Goal: Information Seeking & Learning: Learn about a topic

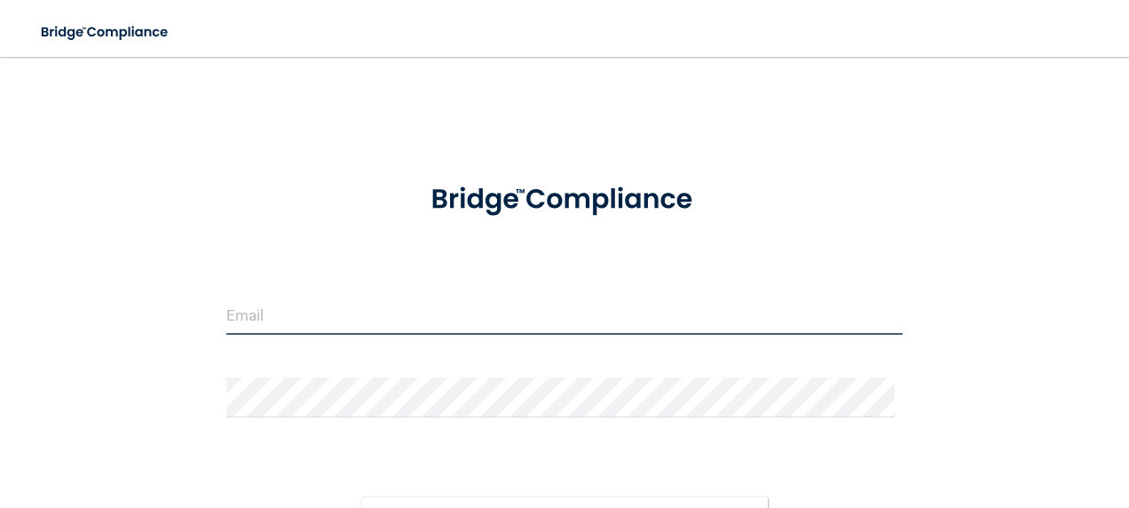
type input "[PERSON_NAME][EMAIL_ADDRESS][PERSON_NAME][DOMAIN_NAME]"
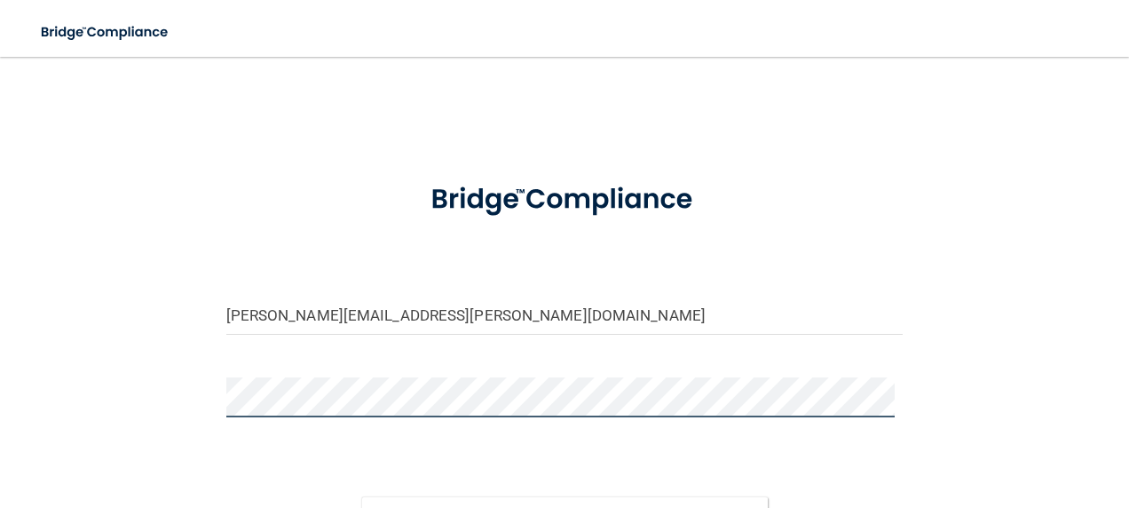
click at [361, 496] on button "Sign In" at bounding box center [564, 515] width 407 height 39
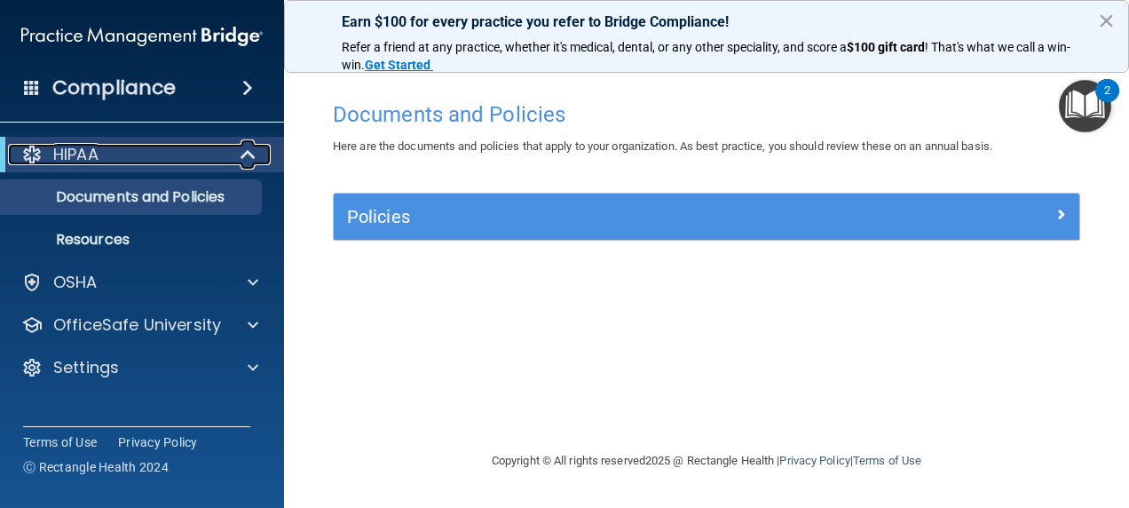
click at [115, 154] on div "HIPAA" at bounding box center [117, 154] width 219 height 21
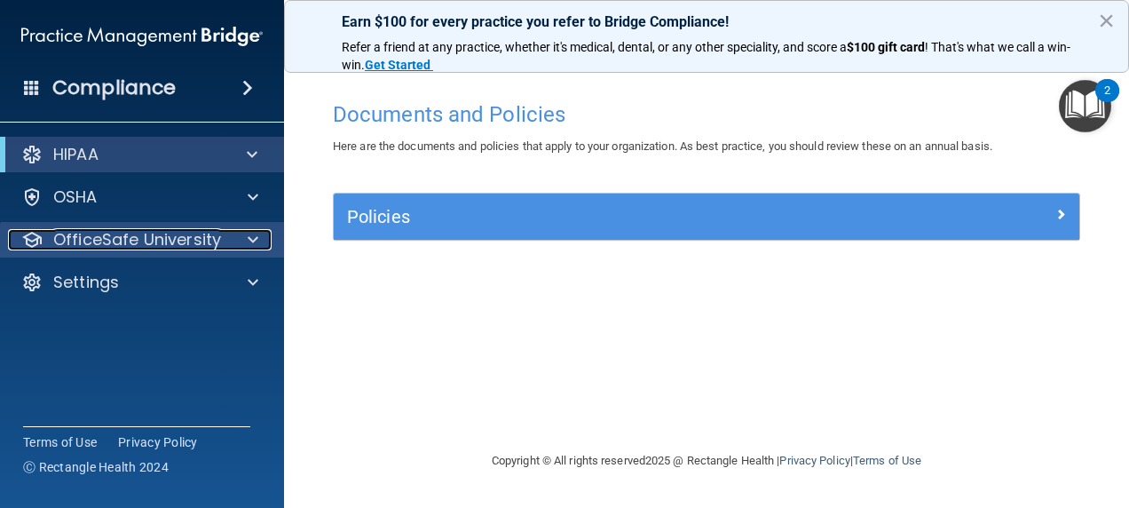
click at [133, 234] on p "OfficeSafe University" at bounding box center [137, 239] width 168 height 21
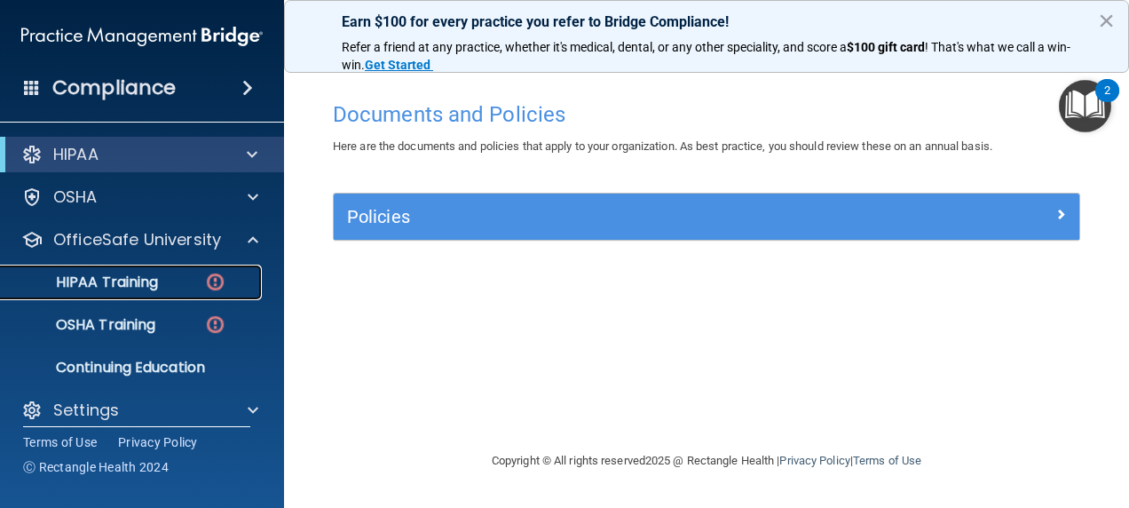
click at [137, 274] on p "HIPAA Training" at bounding box center [85, 282] width 146 height 18
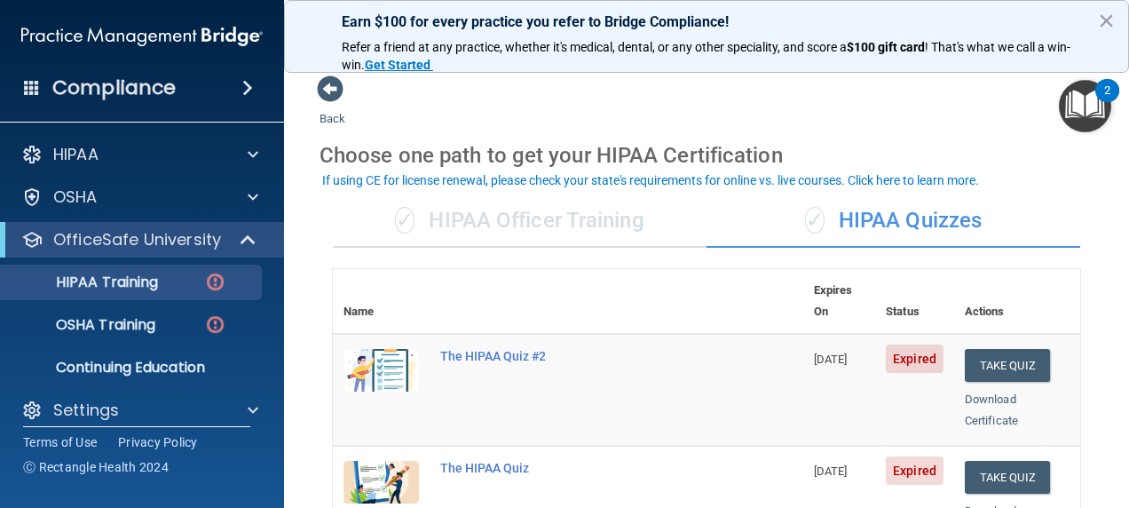
click at [514, 211] on div "✓ HIPAA Officer Training" at bounding box center [520, 220] width 374 height 53
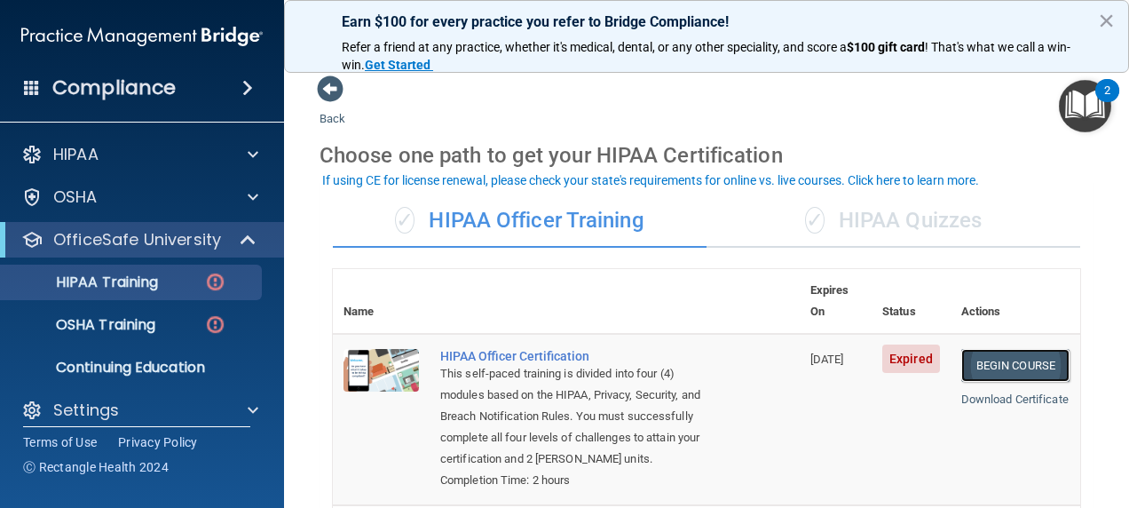
click at [987, 349] on link "Begin Course" at bounding box center [1015, 365] width 108 height 33
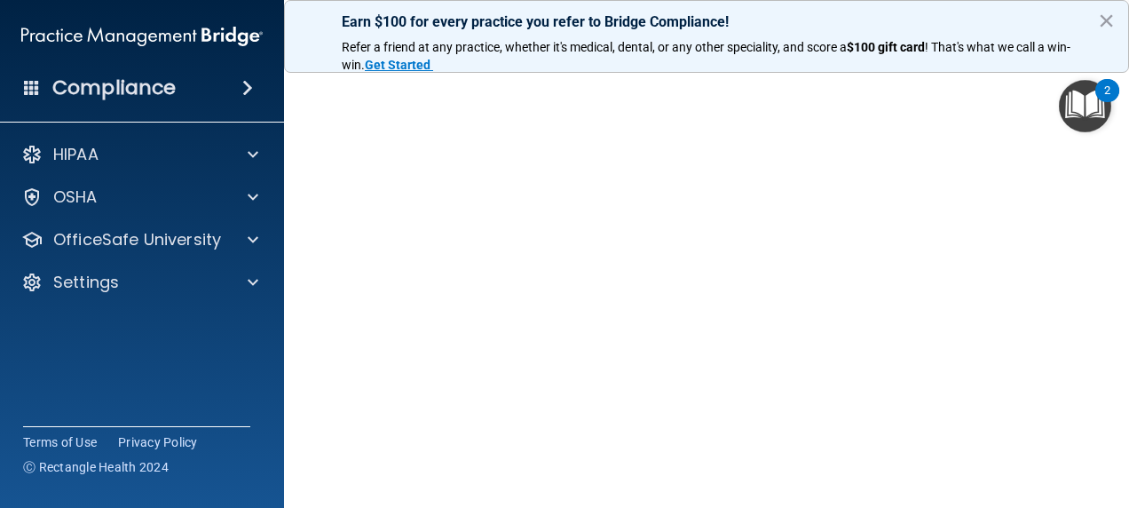
scroll to position [117, 0]
click at [1109, 22] on button "×" at bounding box center [1106, 20] width 17 height 28
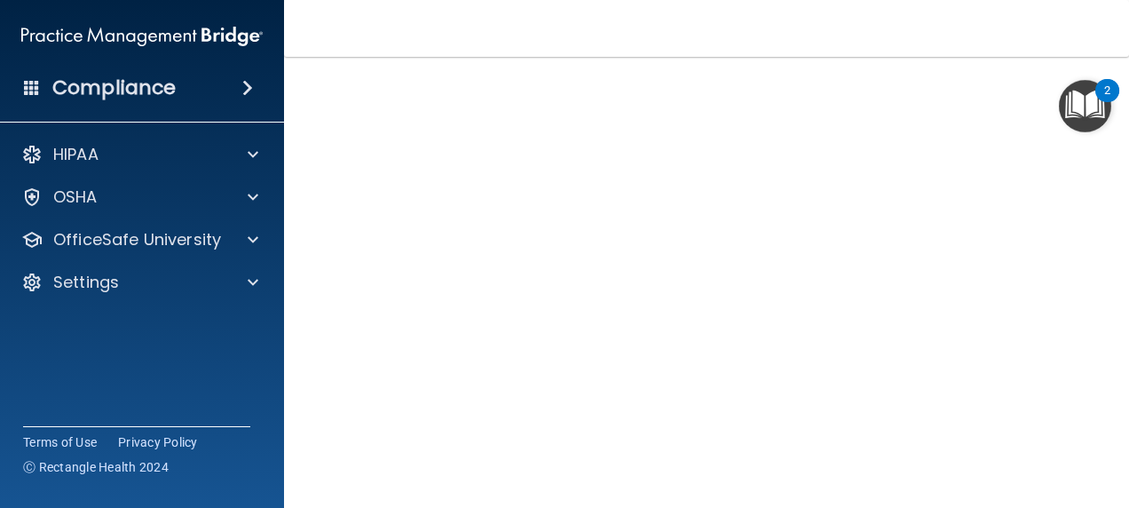
click at [1115, 186] on main "HIPAA Officer Certification This course doesn’t expire until 09/04/2025. Are yo…" at bounding box center [706, 282] width 845 height 451
click at [607, 27] on nav "Toggle navigation Morgan Lynn Schlangen morgan.schlangen@campsmile.com Manage M…" at bounding box center [706, 28] width 845 height 57
click at [1115, 322] on main "HIPAA Officer Certification This course doesn’t expire until 09/04/2025. Are yo…" at bounding box center [706, 282] width 845 height 451
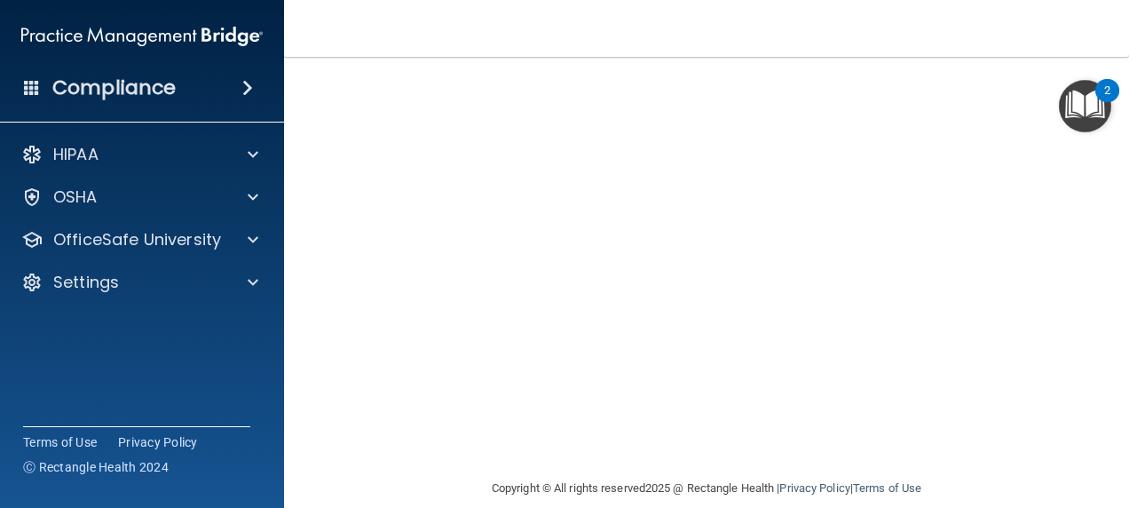
scroll to position [263, 0]
drag, startPoint x: 1110, startPoint y: 265, endPoint x: 1118, endPoint y: 175, distance: 90.9
click at [1118, 175] on main "HIPAA Officer Certification This course doesn’t expire until 09/04/2025. Are yo…" at bounding box center [706, 282] width 845 height 451
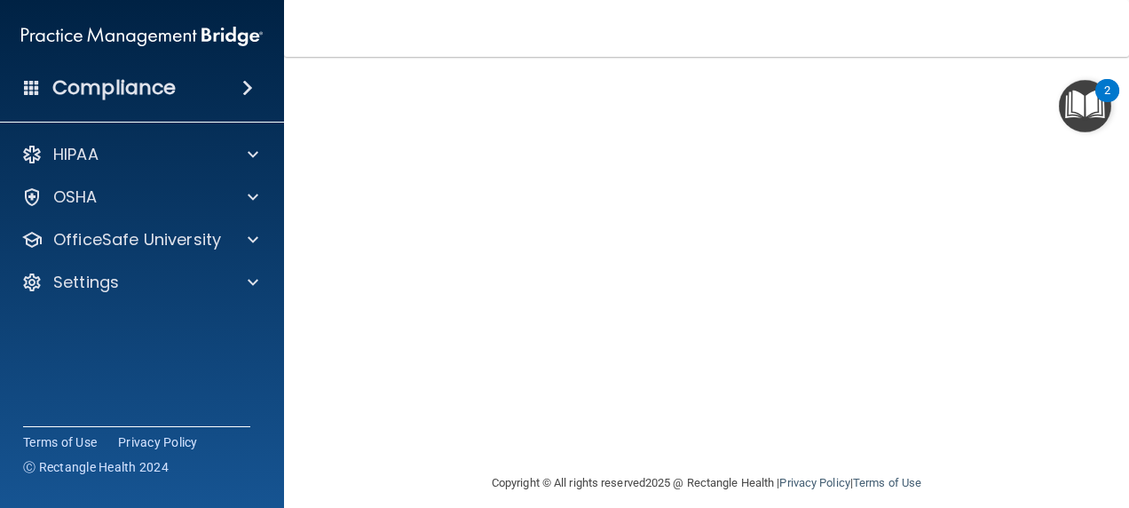
scroll to position [117, 0]
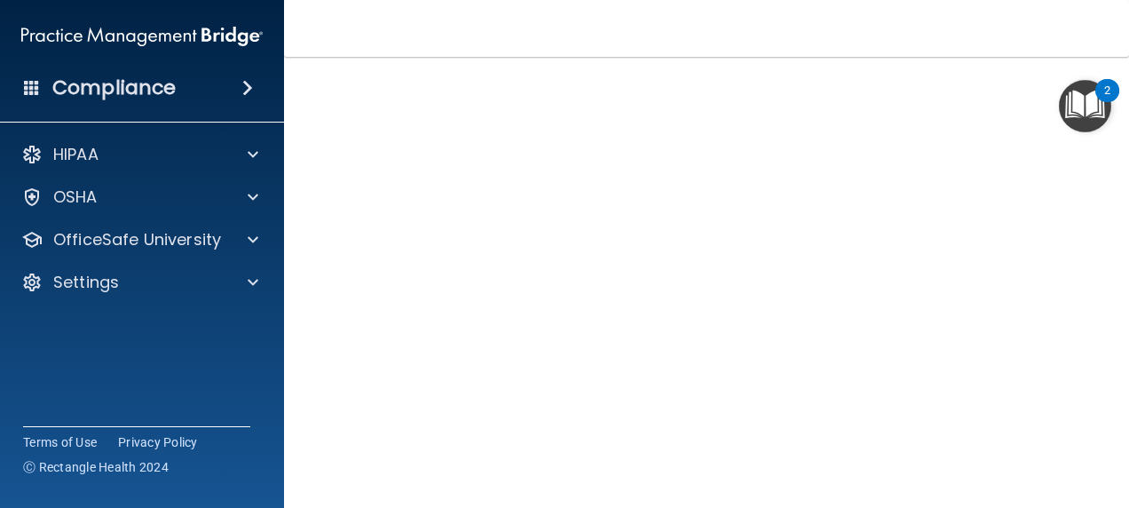
click at [1110, 288] on main "HIPAA Officer Certification This course doesn’t expire until 09/04/2025. Are yo…" at bounding box center [706, 282] width 845 height 451
click at [1104, 286] on main "HIPAA Officer Certification This course doesn’t expire until 09/04/2025. Are yo…" at bounding box center [706, 282] width 845 height 451
click at [1111, 258] on main "HIPAA Officer Certification This course doesn’t expire until 09/04/2025. Are yo…" at bounding box center [706, 282] width 845 height 451
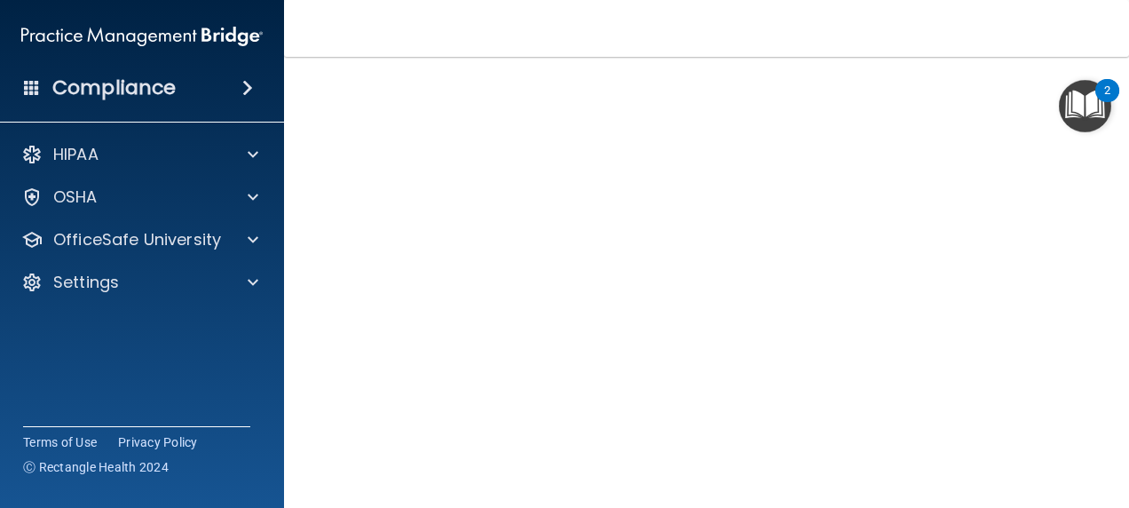
scroll to position [74, 0]
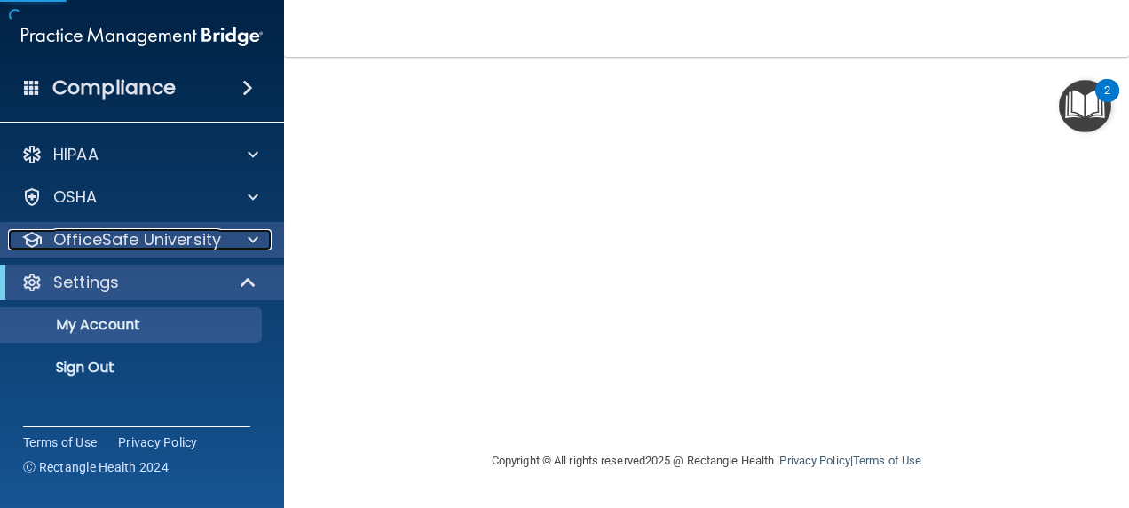
click at [178, 238] on p "OfficeSafe University" at bounding box center [137, 239] width 168 height 21
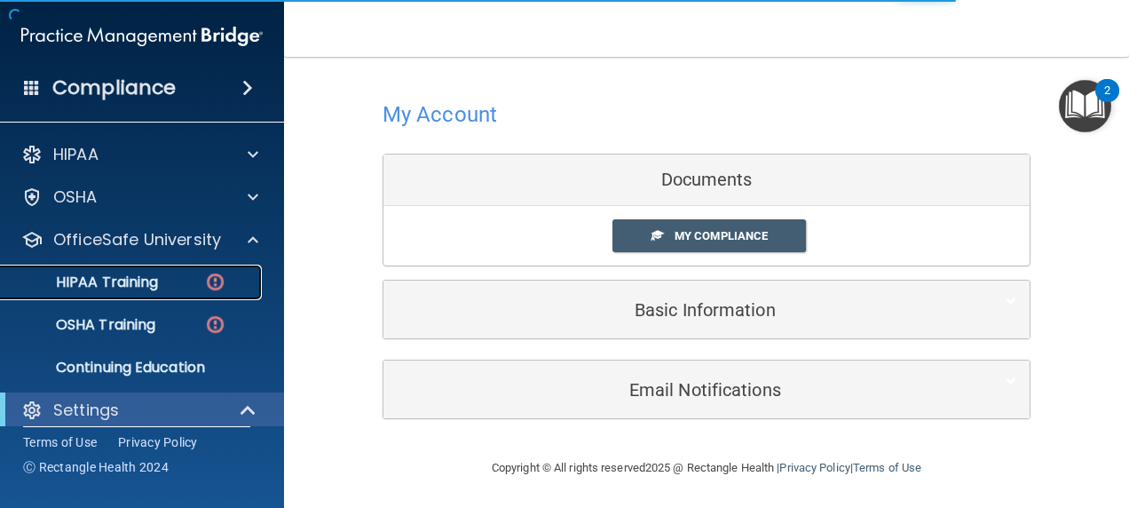
click at [171, 282] on div "HIPAA Training" at bounding box center [133, 282] width 242 height 18
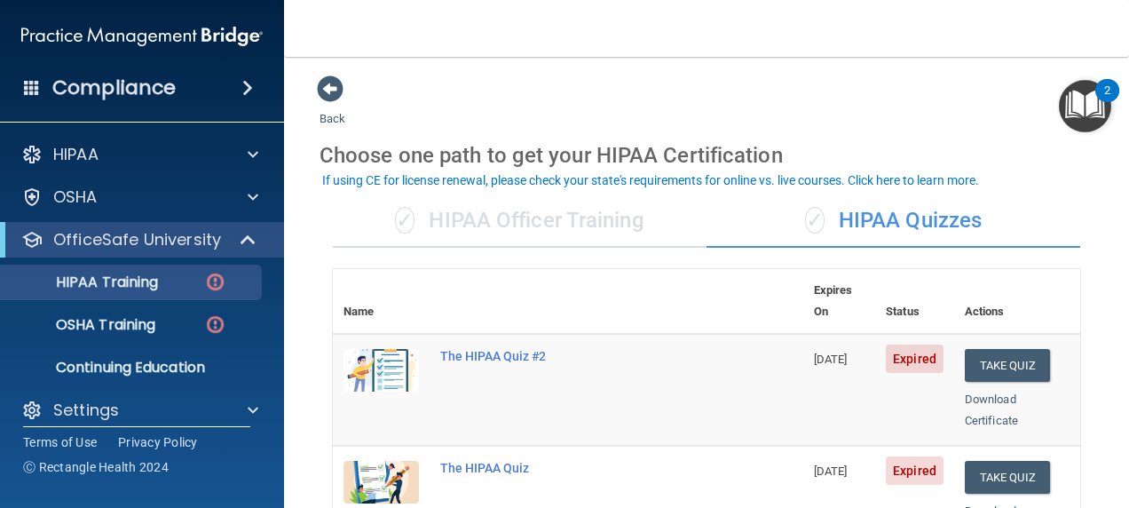
click at [595, 234] on div "✓ HIPAA Officer Training" at bounding box center [520, 220] width 374 height 53
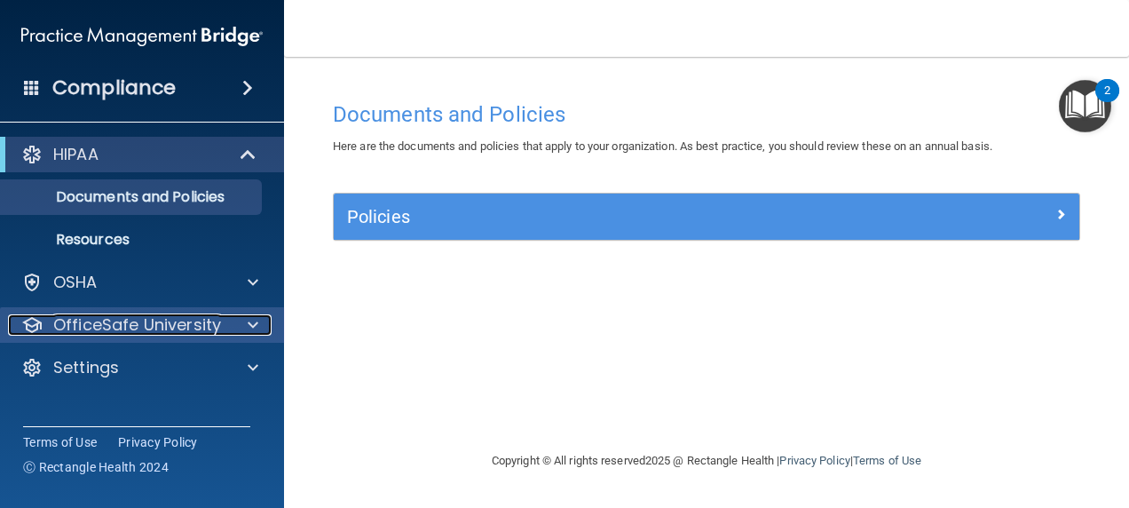
click at [76, 328] on p "OfficeSafe University" at bounding box center [137, 324] width 168 height 21
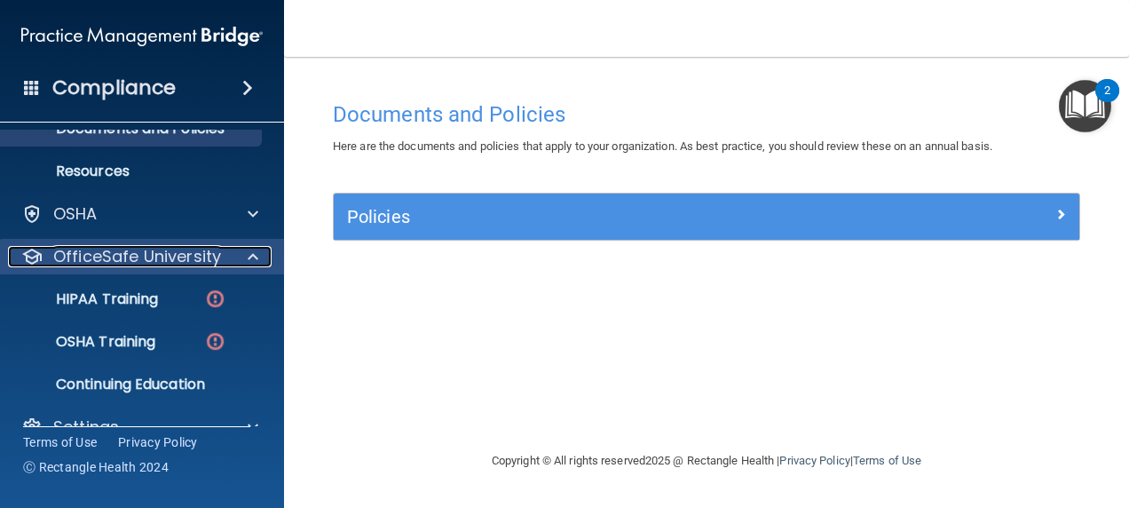
scroll to position [101, 0]
